Goal: Information Seeking & Learning: Learn about a topic

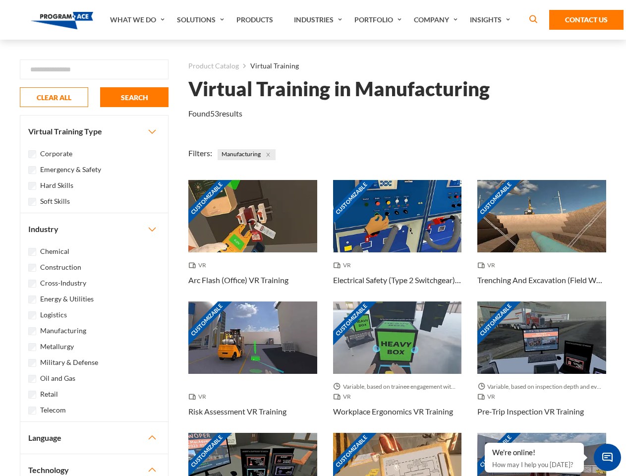
click at [138, 20] on link "What We Do" at bounding box center [138, 20] width 67 height 40
click at [202, 20] on link "Solutions" at bounding box center [201, 20] width 59 height 40
click at [319, 20] on link "Industries" at bounding box center [319, 20] width 60 height 40
click at [438, 20] on link "Company" at bounding box center [437, 20] width 56 height 40
click at [492, 20] on link "Insights" at bounding box center [491, 20] width 53 height 40
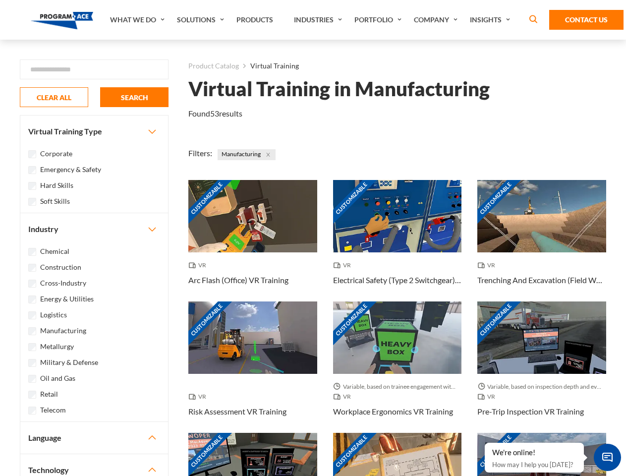
click at [0, 0] on div "Blog White Papers News" at bounding box center [0, 0] width 0 height 0
click at [0, 0] on strong "How Virtual Learning Can Enhance Workforce Productivity: A Guide for L&D Manage…" at bounding box center [0, 0] width 0 height 0
click at [607, 457] on span "Minimize live chat window" at bounding box center [607, 457] width 36 height 36
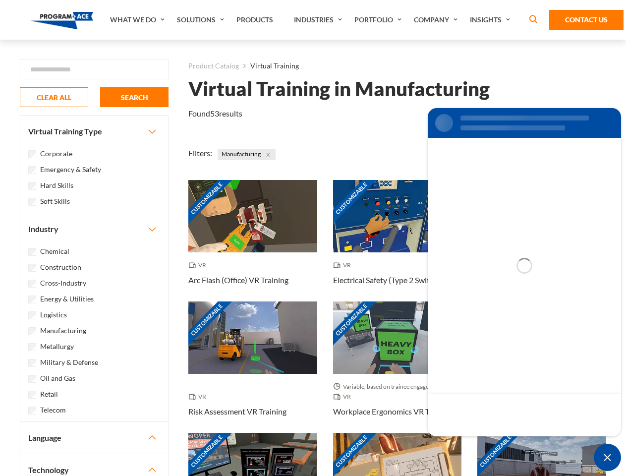
click at [485, 443] on div "Customizable" at bounding box center [541, 469] width 129 height 72
